Goal: Navigation & Orientation: Find specific page/section

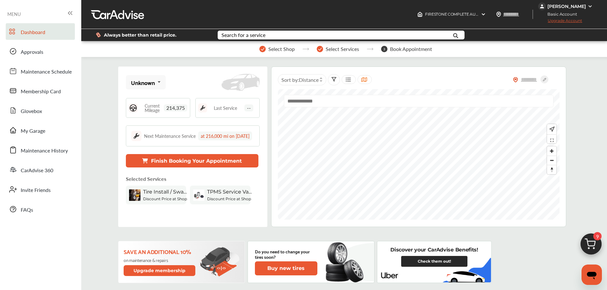
click at [31, 133] on span "My Garage" at bounding box center [33, 131] width 25 height 8
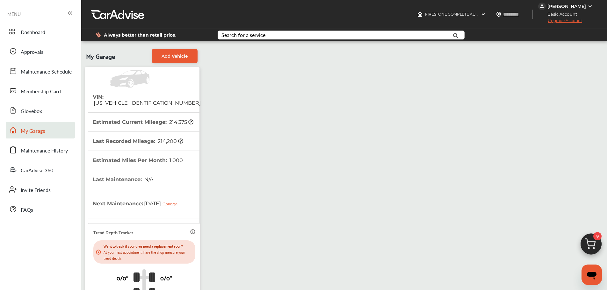
click at [122, 100] on span "[US_VEHICLE_IDENTIFICATION_NUMBER]" at bounding box center [147, 103] width 108 height 6
copy span "[US_VEHICLE_IDENTIFICATION_NUMBER]"
